Goal: Information Seeking & Learning: Find specific fact

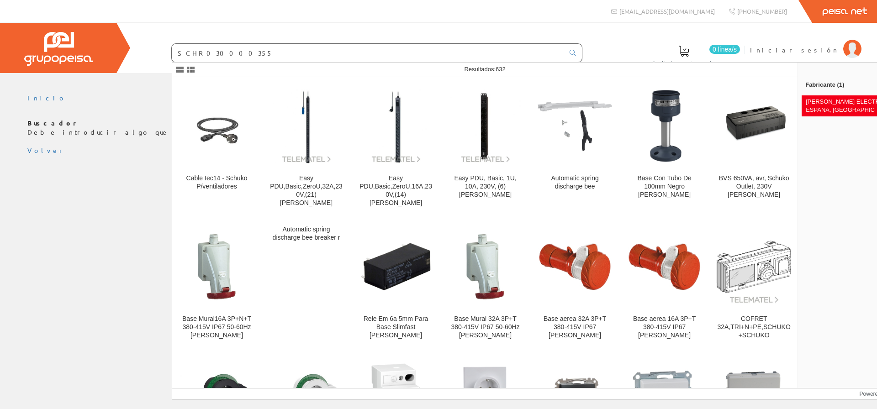
scroll to position [11407, 0]
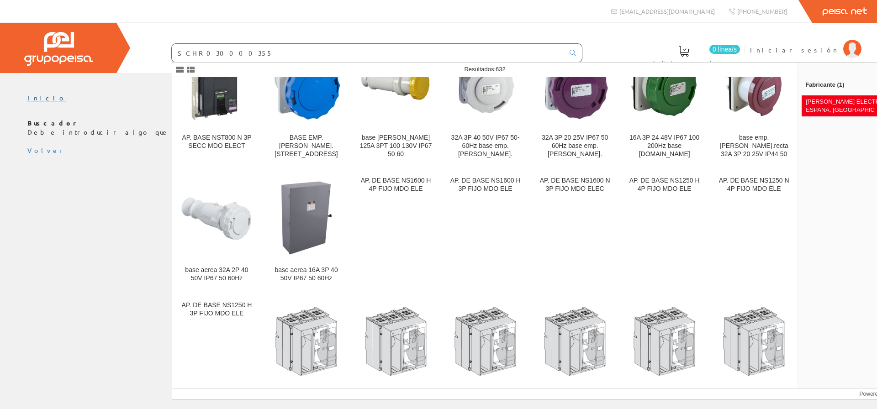
click at [33, 96] on link "Inicio" at bounding box center [46, 98] width 39 height 8
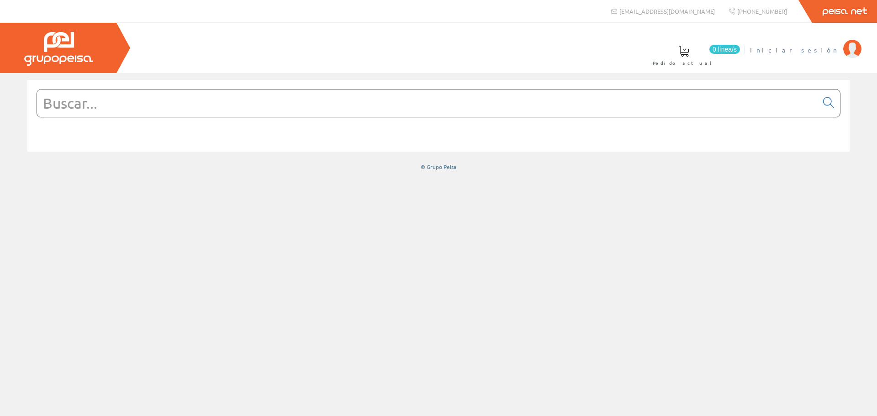
click at [808, 48] on span "Iniciar sesión" at bounding box center [794, 49] width 89 height 9
click at [219, 105] on input "text" at bounding box center [427, 103] width 781 height 27
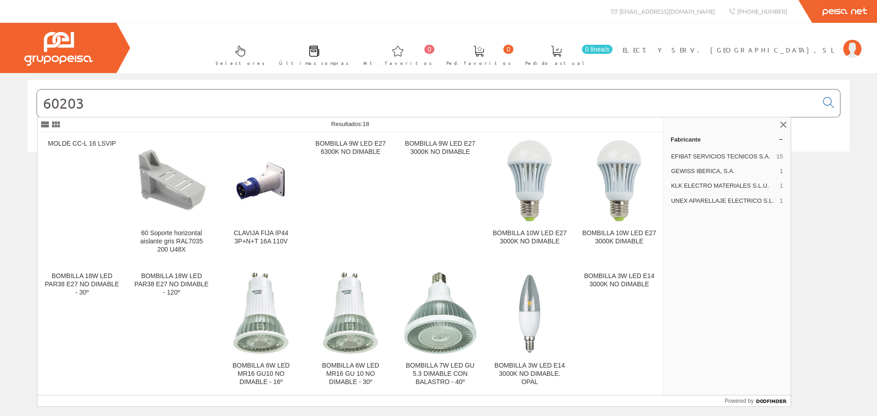
type input "60203"
click at [219, 105] on input "60203" at bounding box center [427, 103] width 781 height 27
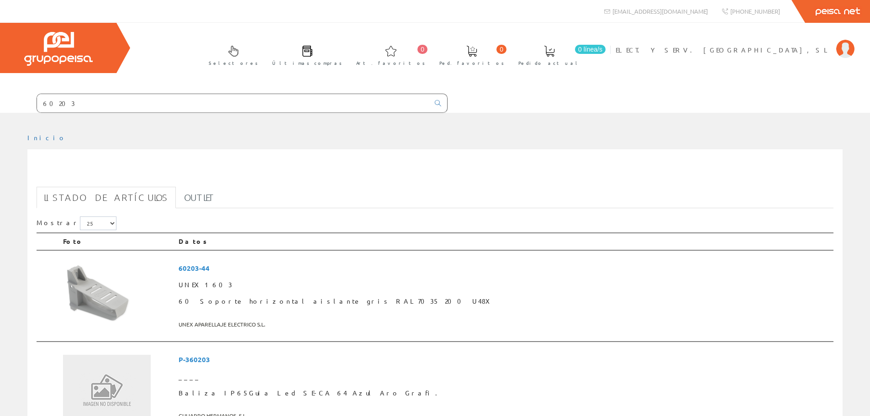
click at [243, 86] on div "Selectores Últimas compras 0 0" at bounding box center [435, 68] width 870 height 90
click at [230, 107] on input "60203" at bounding box center [233, 103] width 393 height 18
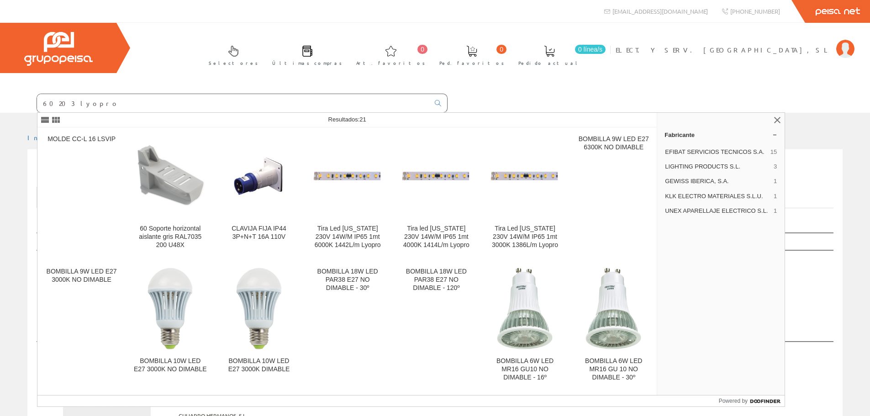
type input "60203 lyopro"
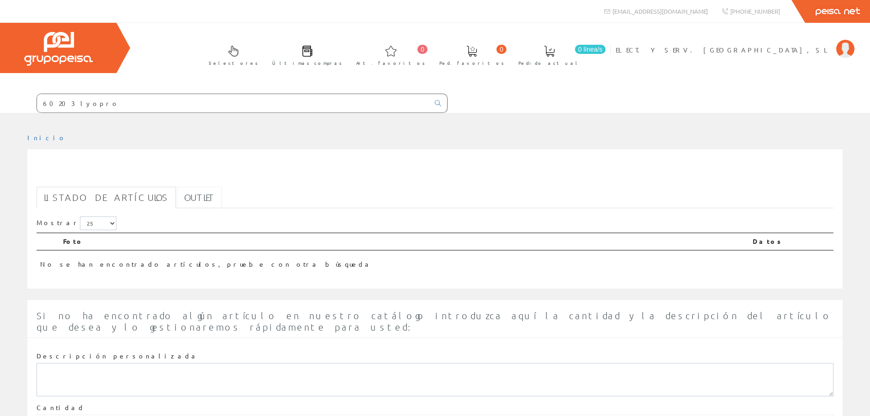
click at [182, 187] on link "Outlet" at bounding box center [199, 197] width 45 height 21
